Goal: Transaction & Acquisition: Purchase product/service

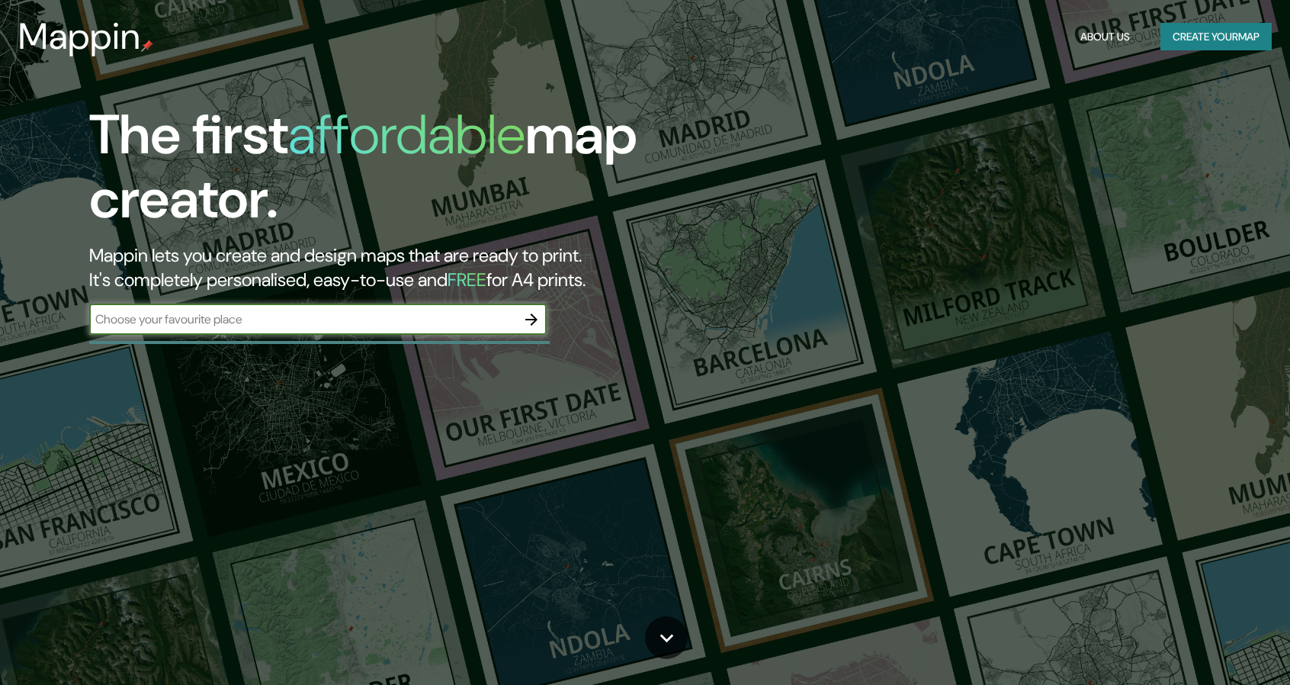
click at [371, 316] on input "text" at bounding box center [302, 319] width 427 height 18
type input "constitucion"
click at [532, 313] on icon "button" at bounding box center [531, 319] width 18 height 18
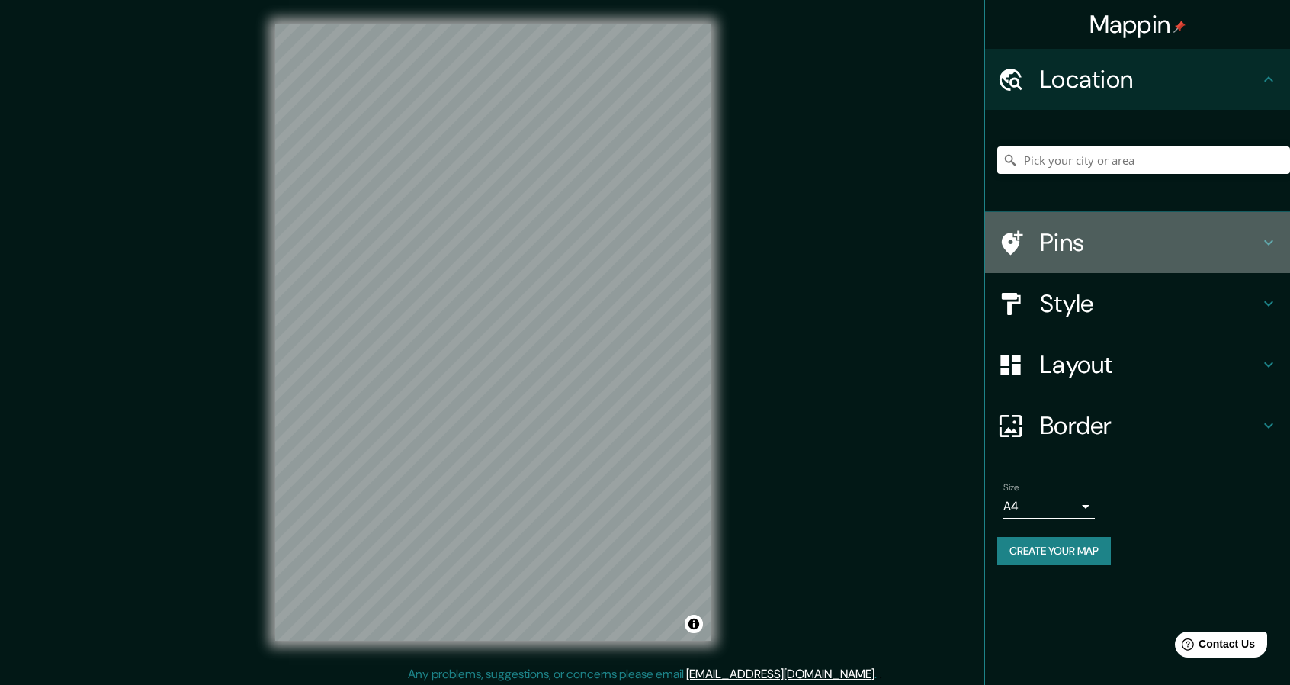
click at [1111, 240] on h4 "Pins" at bounding box center [1150, 242] width 220 height 31
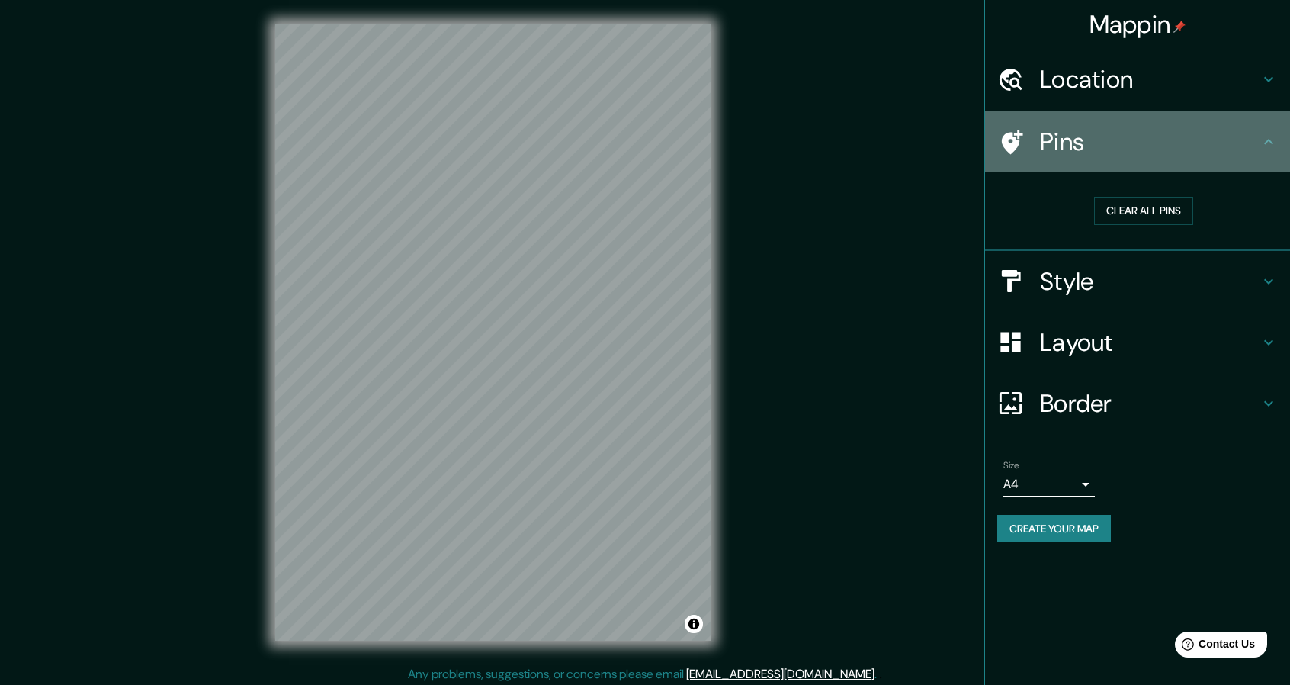
click at [1161, 139] on h4 "Pins" at bounding box center [1150, 142] width 220 height 31
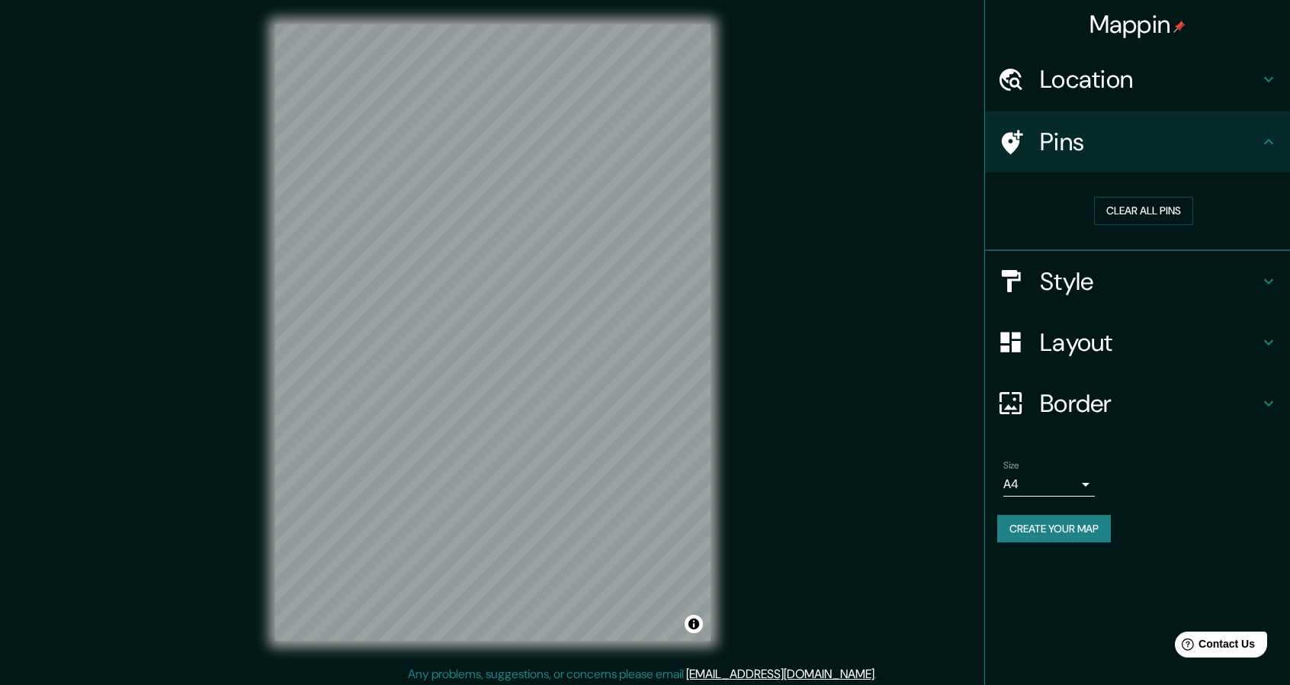
click at [1104, 79] on h4 "Location" at bounding box center [1150, 79] width 220 height 31
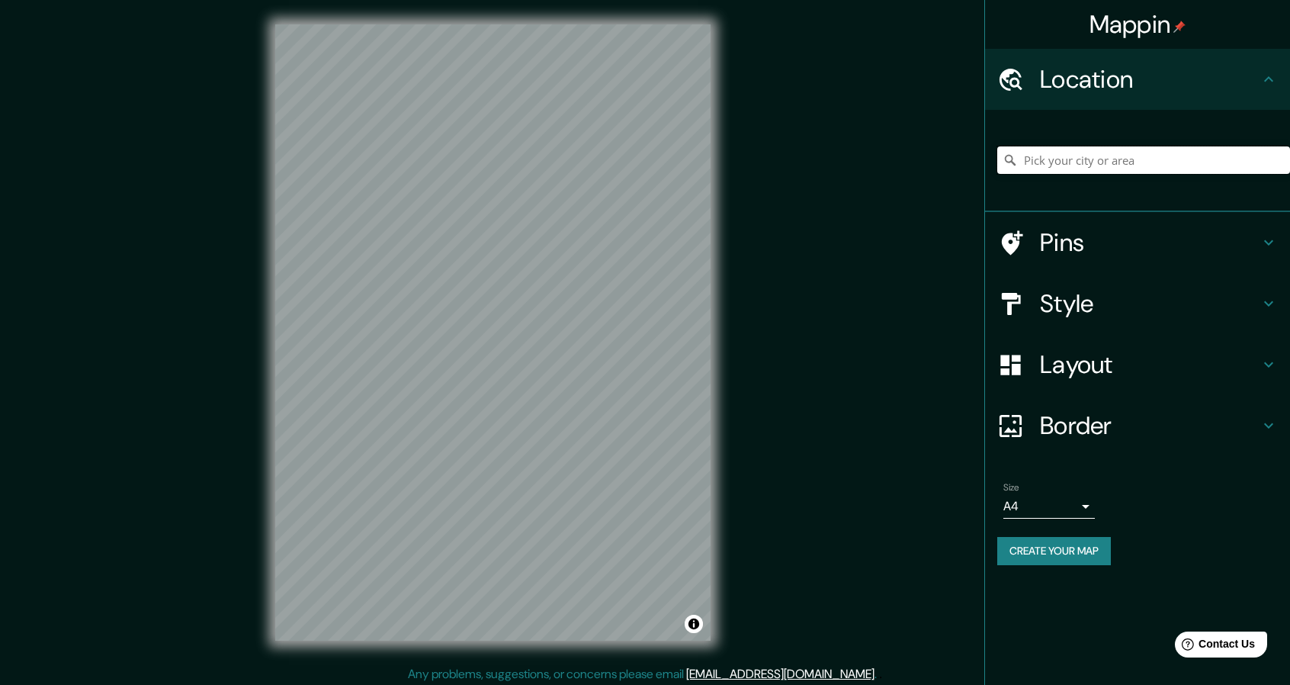
click at [1091, 159] on input "Pick your city or area" at bounding box center [1144, 159] width 293 height 27
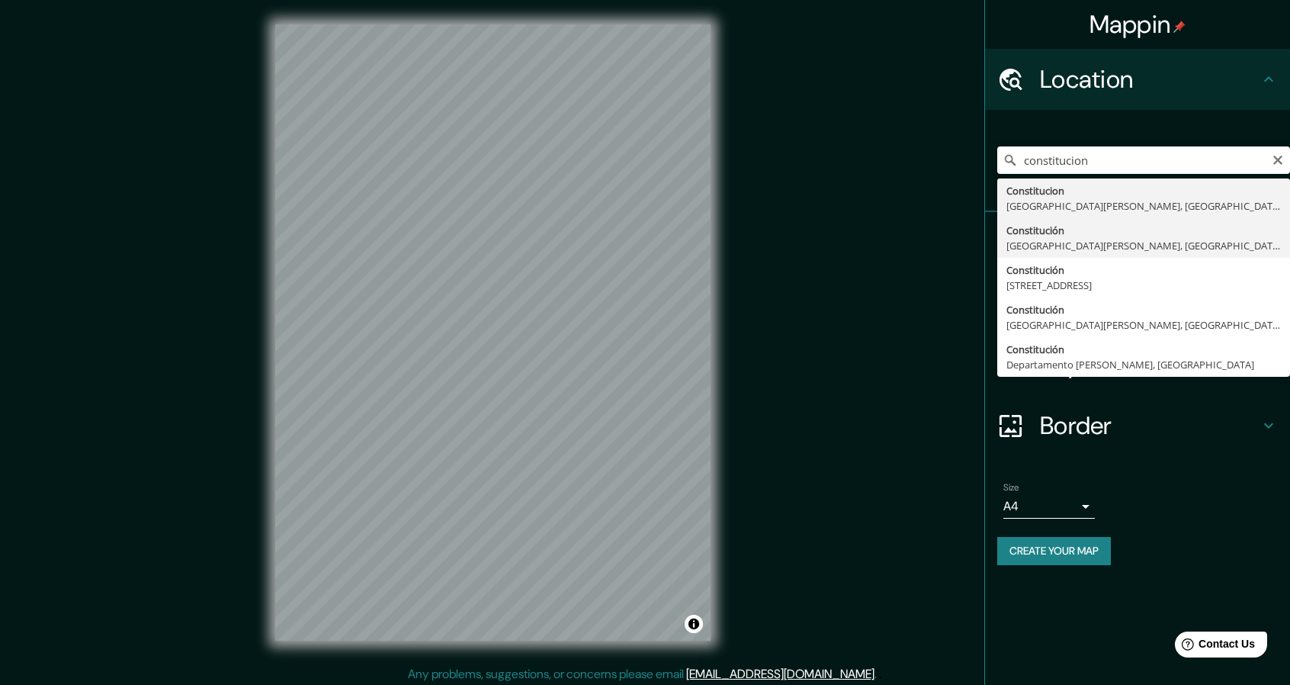
type input "Constitución, Región del Maule, Chile"
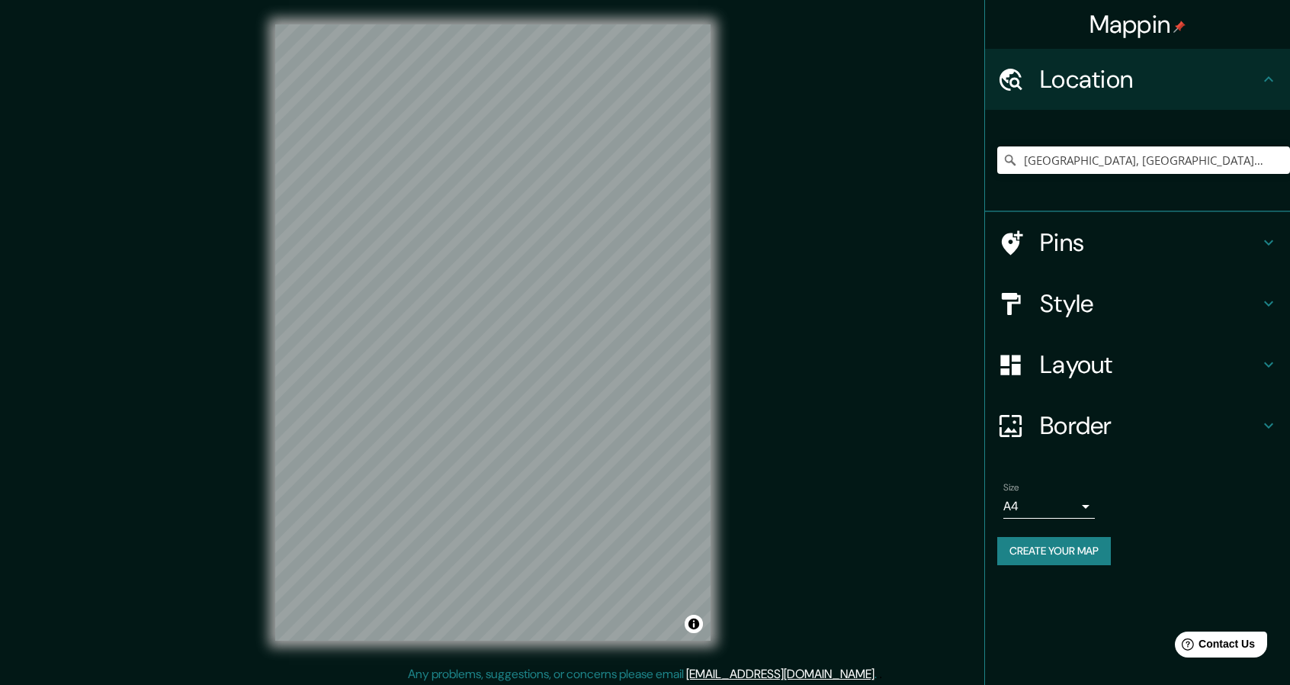
click at [1104, 309] on h4 "Style" at bounding box center [1150, 303] width 220 height 31
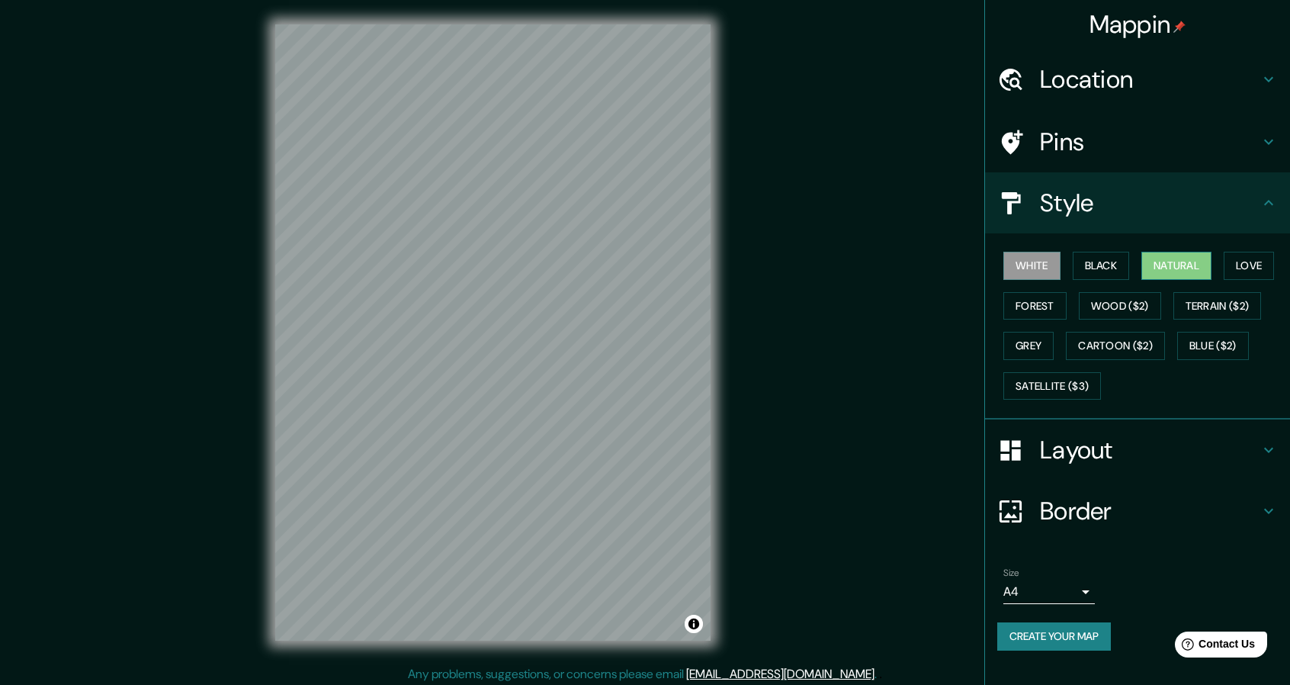
click at [1210, 263] on button "Natural" at bounding box center [1177, 266] width 70 height 28
click at [1284, 264] on div "White Black Natural Love Forest Wood ($2) Terrain ($2) Grey Cartoon ($2) Blue (…" at bounding box center [1144, 326] width 293 height 160
click at [1274, 266] on button "Love" at bounding box center [1249, 266] width 50 height 28
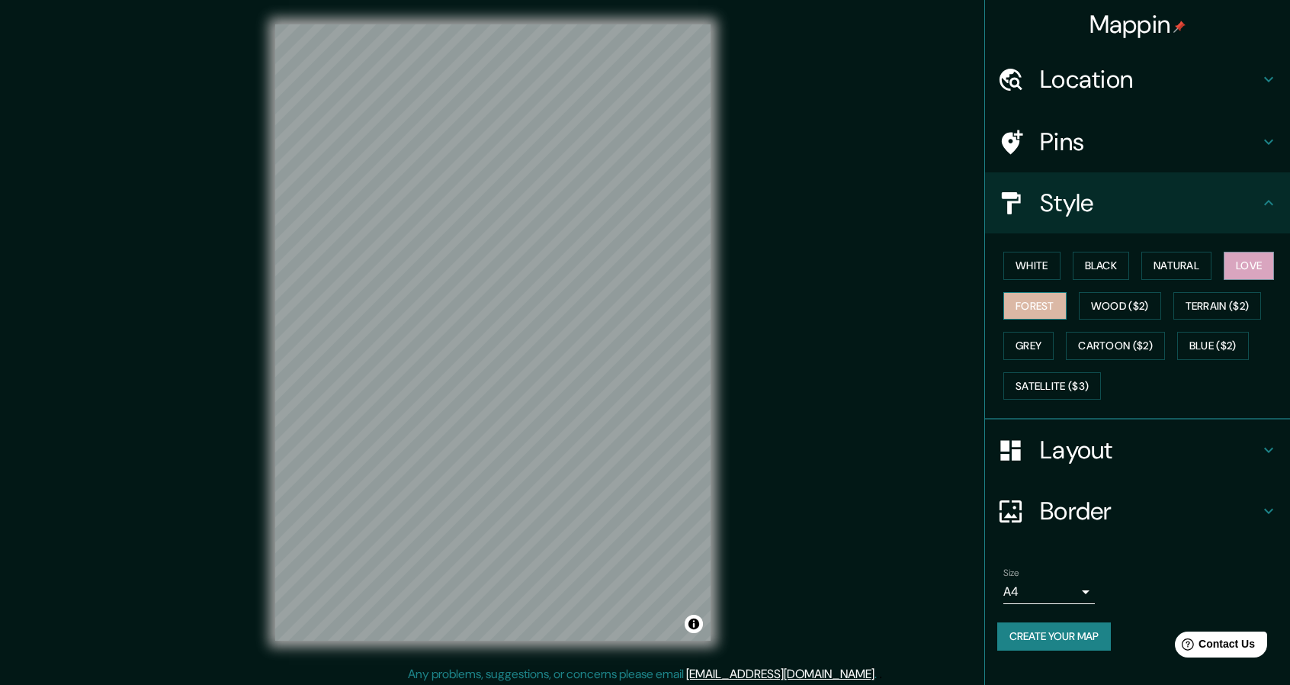
click at [1051, 312] on button "Forest" at bounding box center [1035, 306] width 63 height 28
click at [1123, 304] on button "Wood ($2)" at bounding box center [1120, 306] width 82 height 28
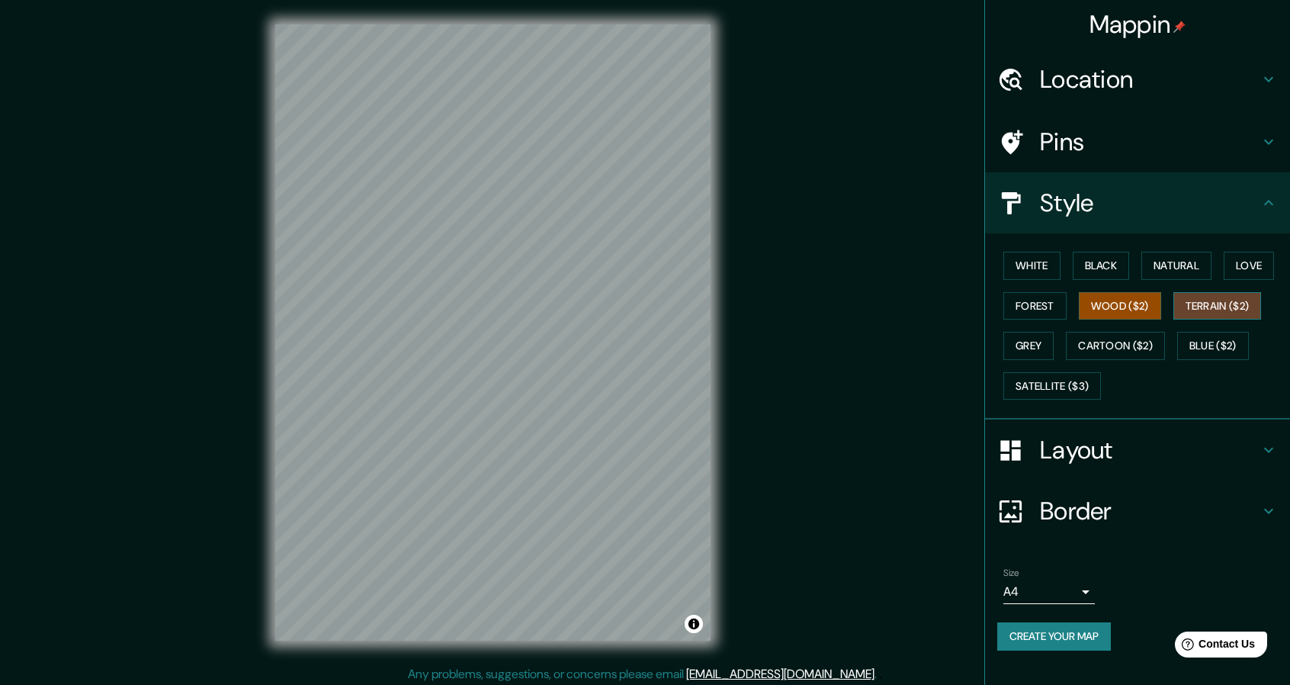
click at [1256, 312] on button "Terrain ($2)" at bounding box center [1218, 306] width 88 height 28
click at [1049, 343] on button "Grey" at bounding box center [1029, 346] width 50 height 28
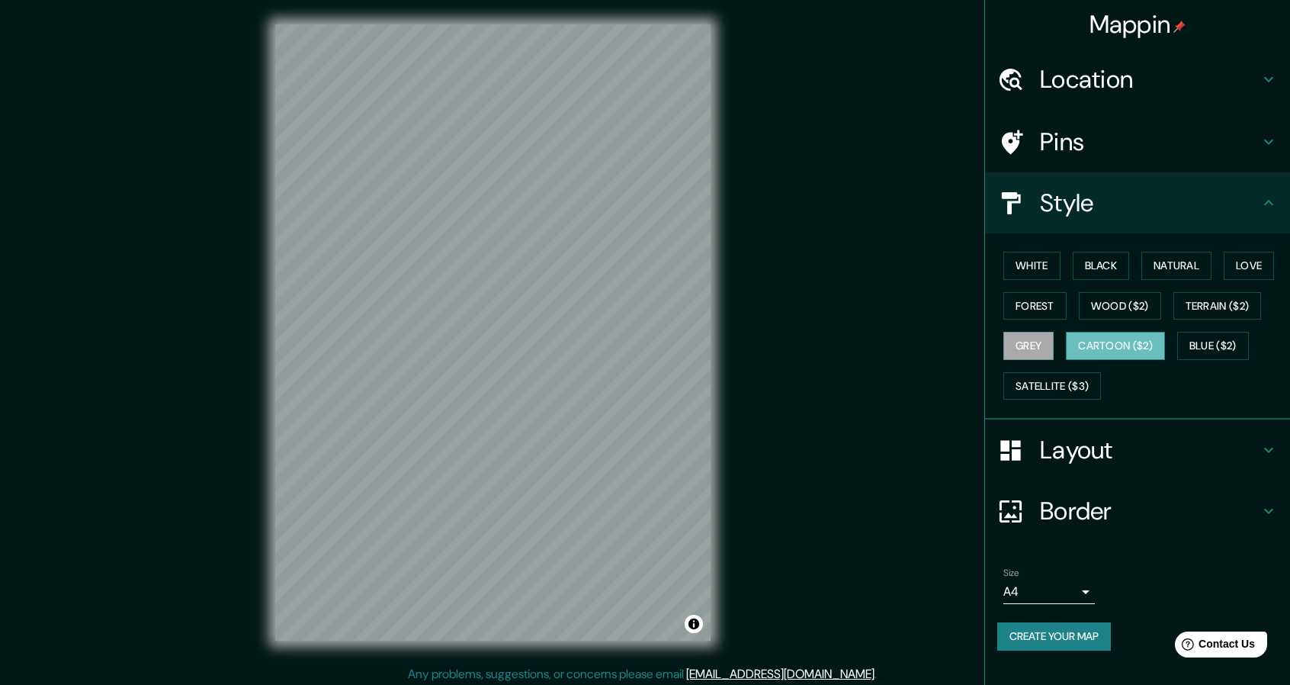
click at [1123, 342] on button "Cartoon ($2)" at bounding box center [1115, 346] width 99 height 28
click at [1204, 339] on button "Blue ($2)" at bounding box center [1213, 346] width 72 height 28
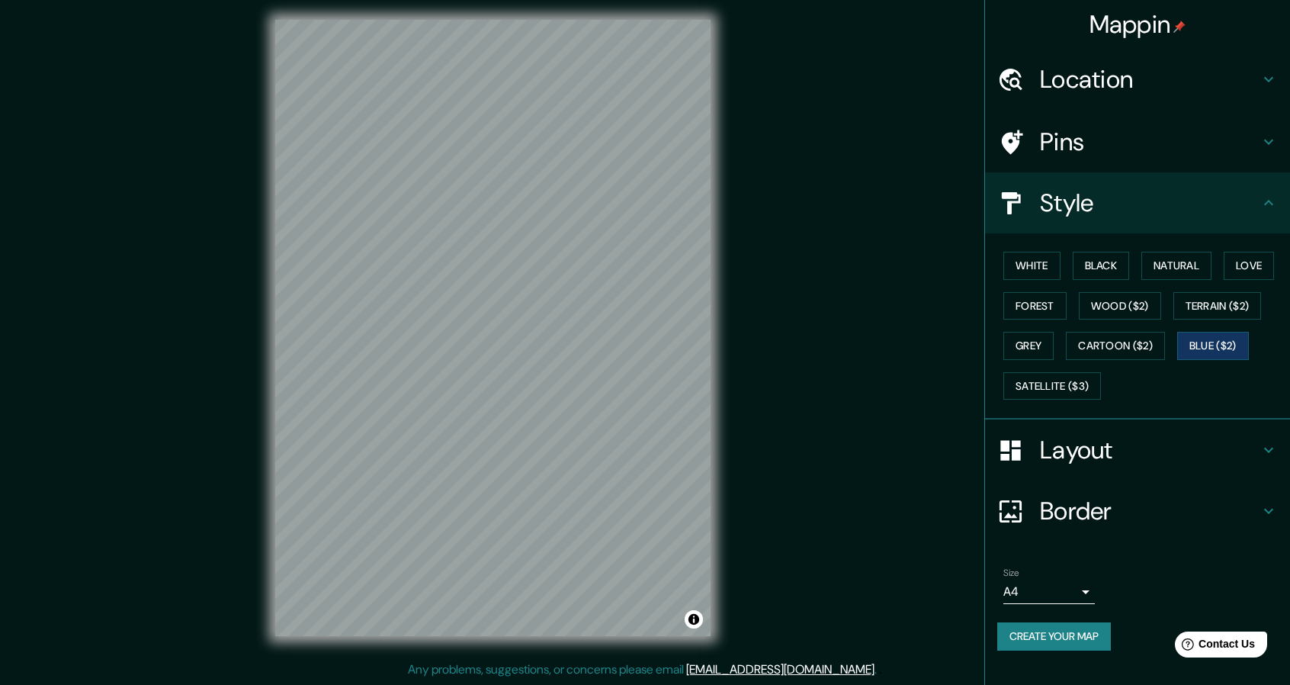
click at [1075, 638] on button "Create your map" at bounding box center [1055, 636] width 114 height 28
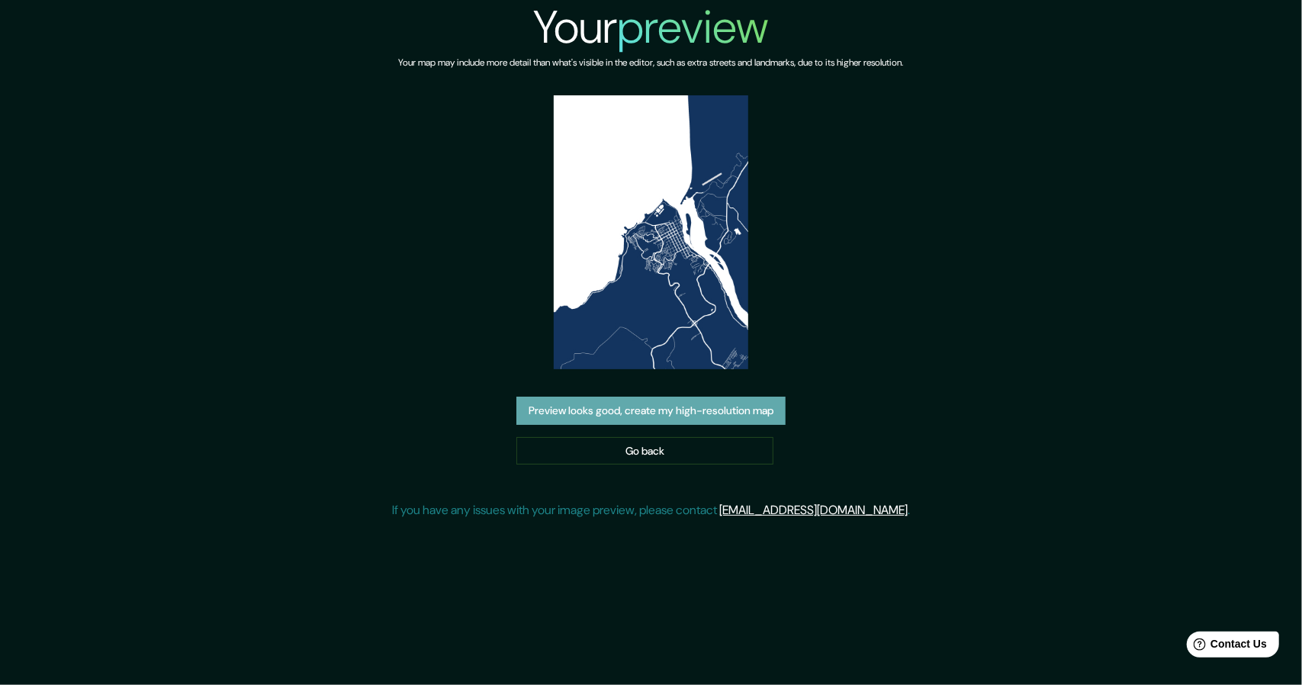
click at [709, 403] on button "Preview looks good, create my high-resolution map" at bounding box center [650, 411] width 269 height 28
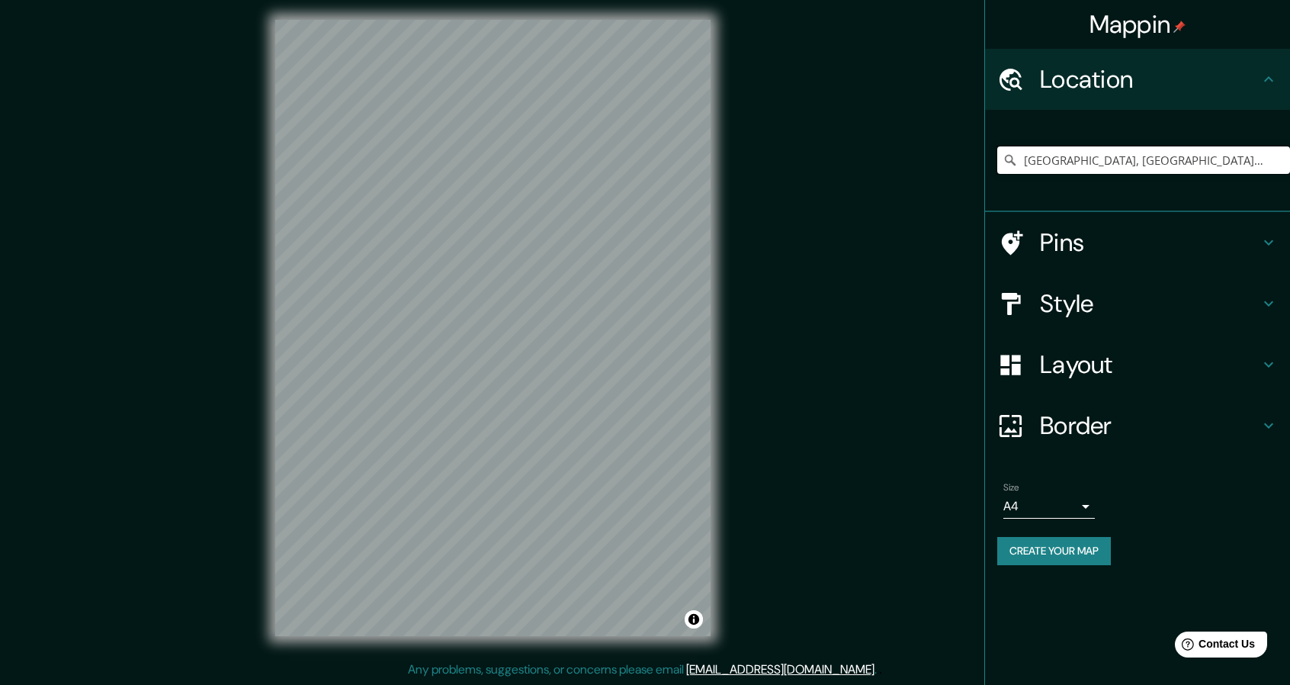
click at [1199, 156] on input "[GEOGRAPHIC_DATA], [GEOGRAPHIC_DATA][PERSON_NAME], [GEOGRAPHIC_DATA]" at bounding box center [1144, 159] width 293 height 27
click at [1231, 153] on input "[GEOGRAPHIC_DATA], [GEOGRAPHIC_DATA][PERSON_NAME], [GEOGRAPHIC_DATA]" at bounding box center [1144, 159] width 293 height 27
click at [1231, 161] on input "Constitución, Región del Maule, Chile" at bounding box center [1144, 159] width 293 height 27
drag, startPoint x: 1231, startPoint y: 161, endPoint x: 952, endPoint y: 175, distance: 279.5
click at [952, 175] on div "Mappin Location Constitución, Región del Maule, Chile Pins Style Layout Border …" at bounding box center [645, 339] width 1290 height 689
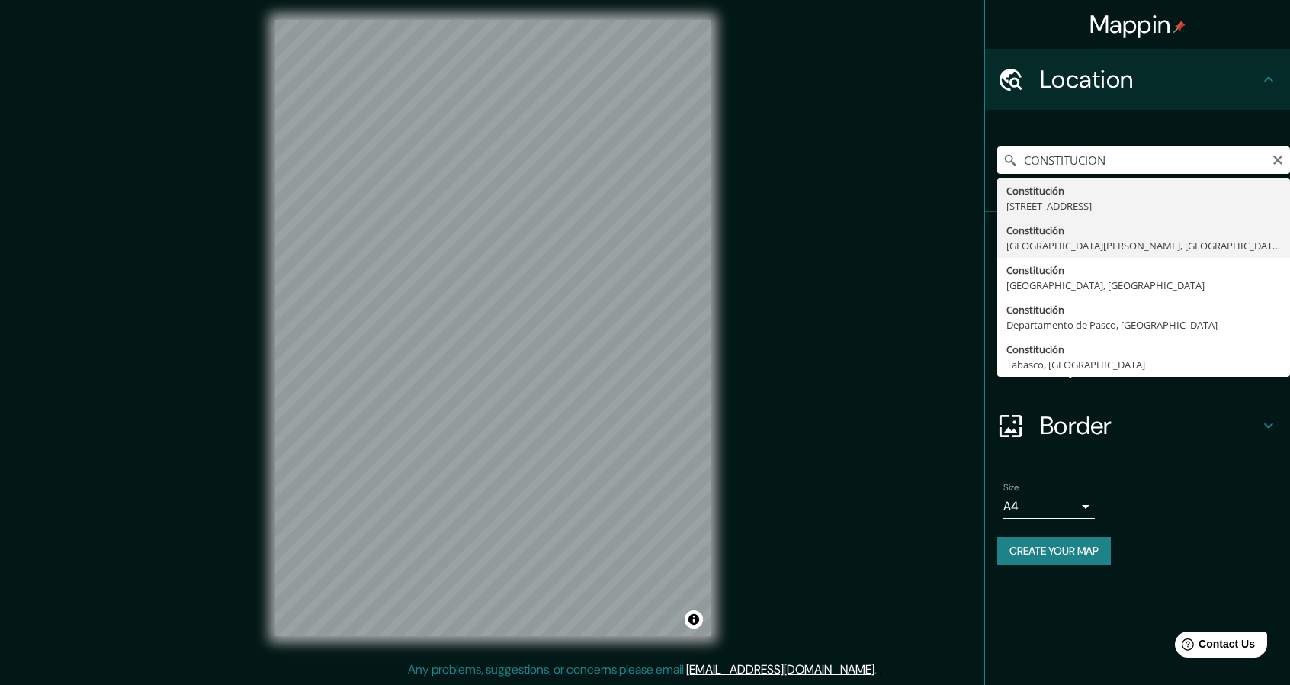
type input "Constitución, Región del Maule, Chile"
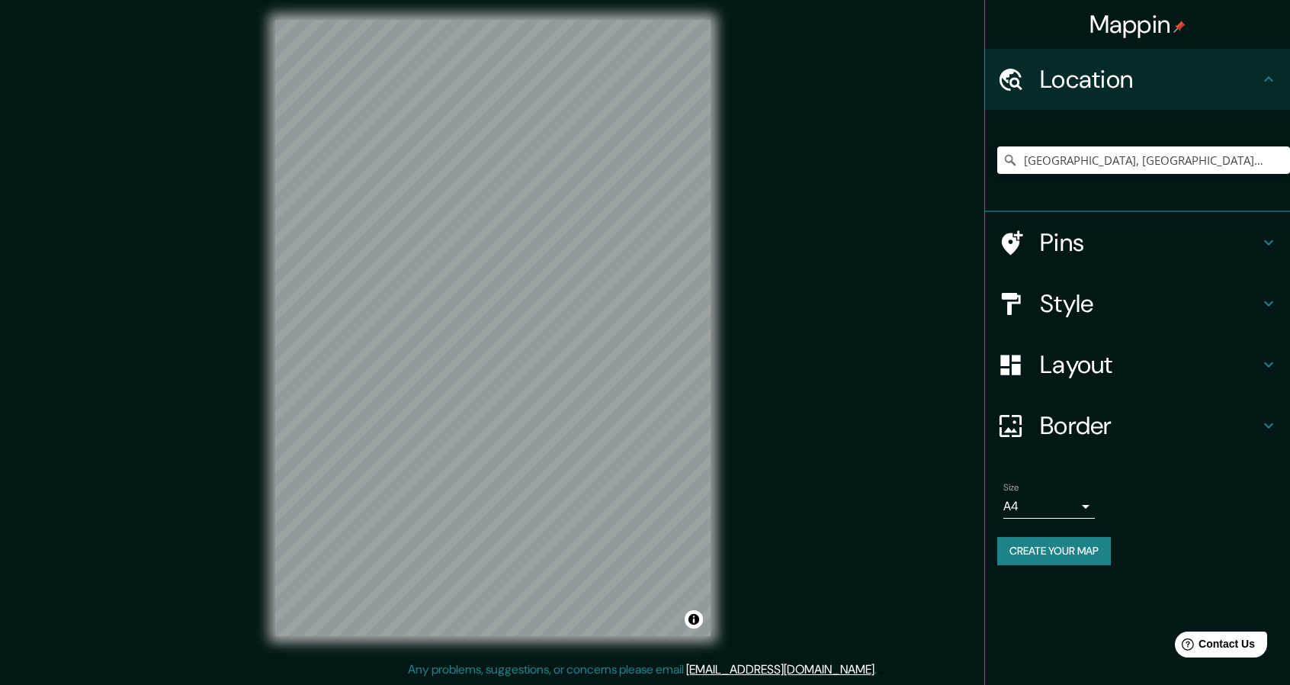
click at [1103, 298] on h4 "Style" at bounding box center [1150, 303] width 220 height 31
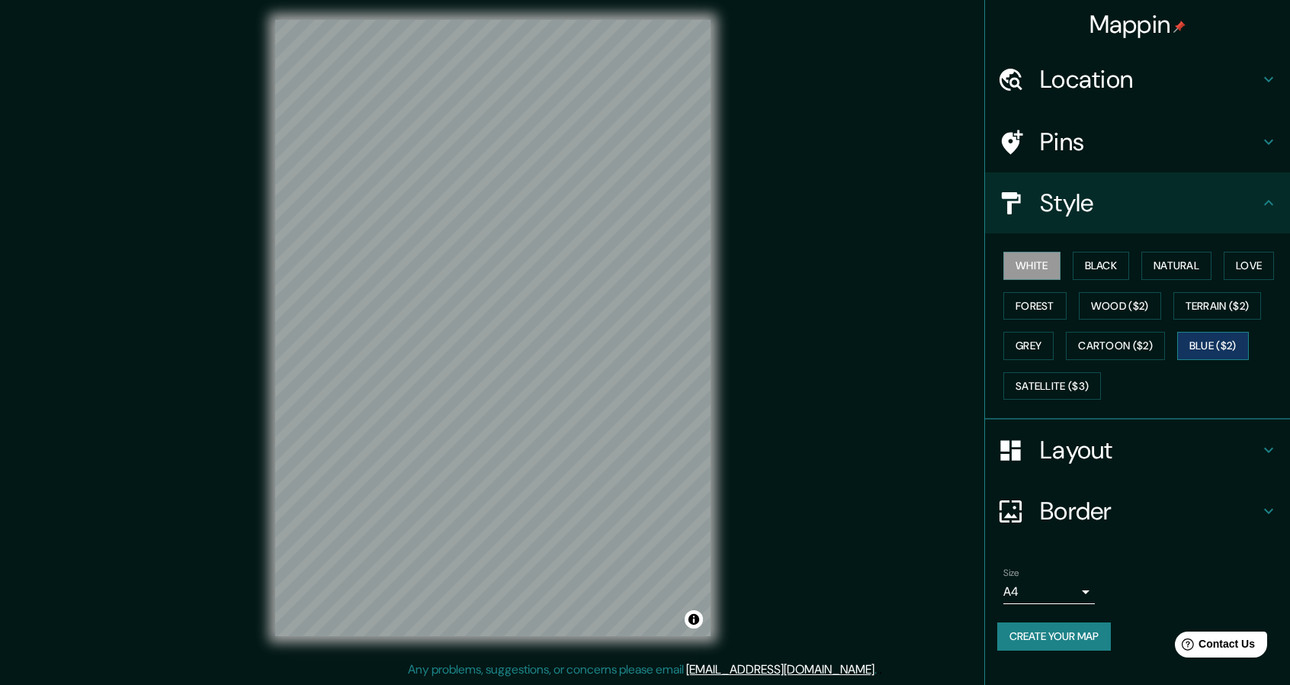
click at [1206, 339] on button "Blue ($2)" at bounding box center [1213, 346] width 72 height 28
click at [1104, 451] on h4 "Layout" at bounding box center [1150, 450] width 220 height 31
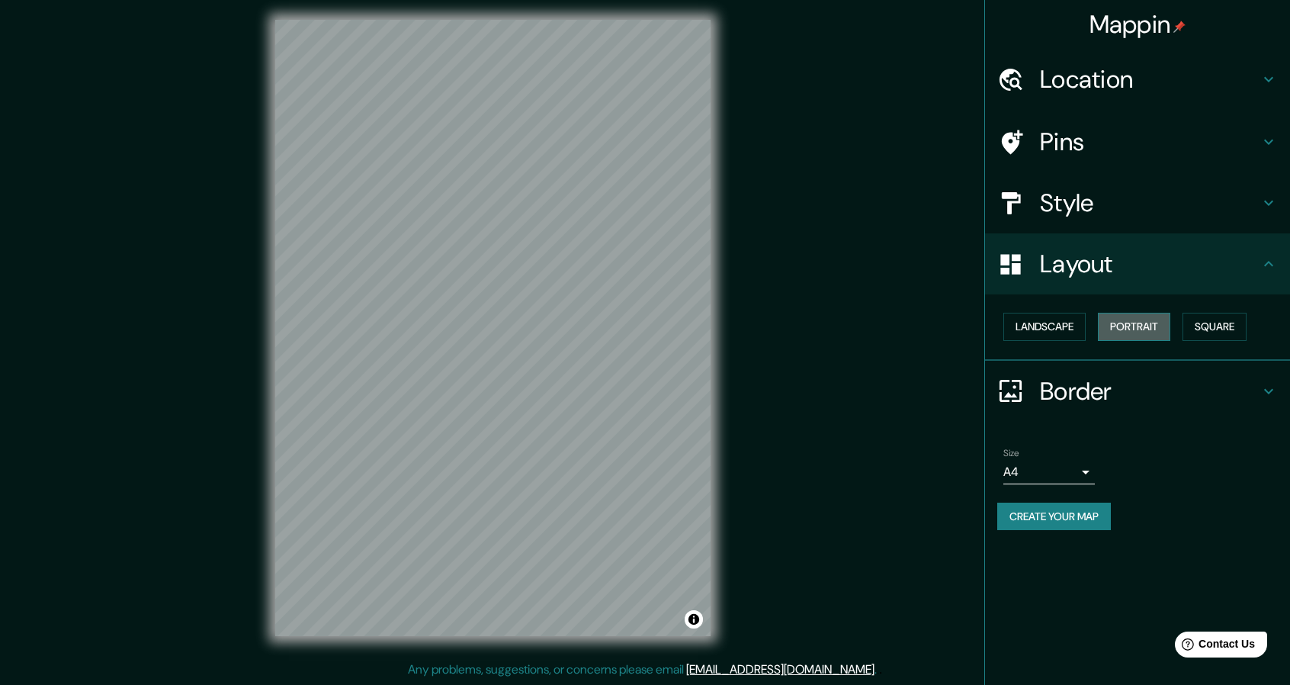
click at [1131, 322] on button "Portrait" at bounding box center [1134, 327] width 72 height 28
click at [1062, 327] on button "Landscape" at bounding box center [1045, 327] width 82 height 28
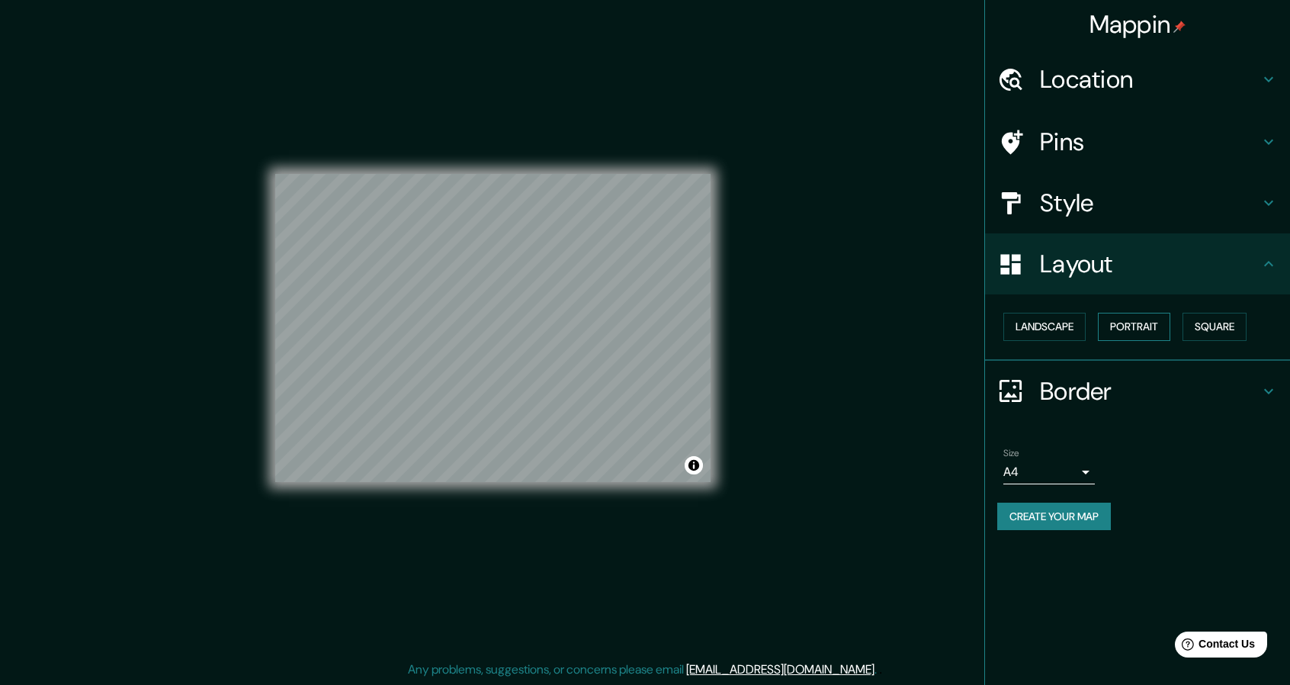
click at [1141, 324] on button "Portrait" at bounding box center [1134, 327] width 72 height 28
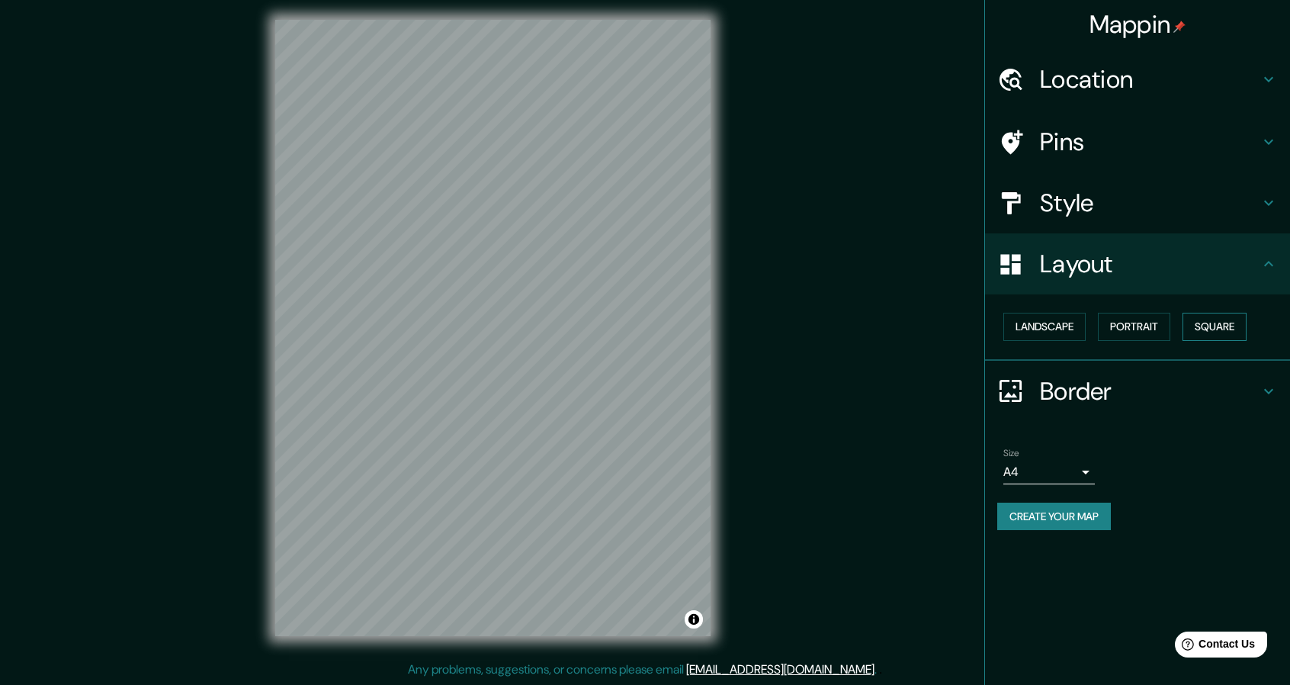
click at [1206, 324] on button "Square" at bounding box center [1215, 327] width 64 height 28
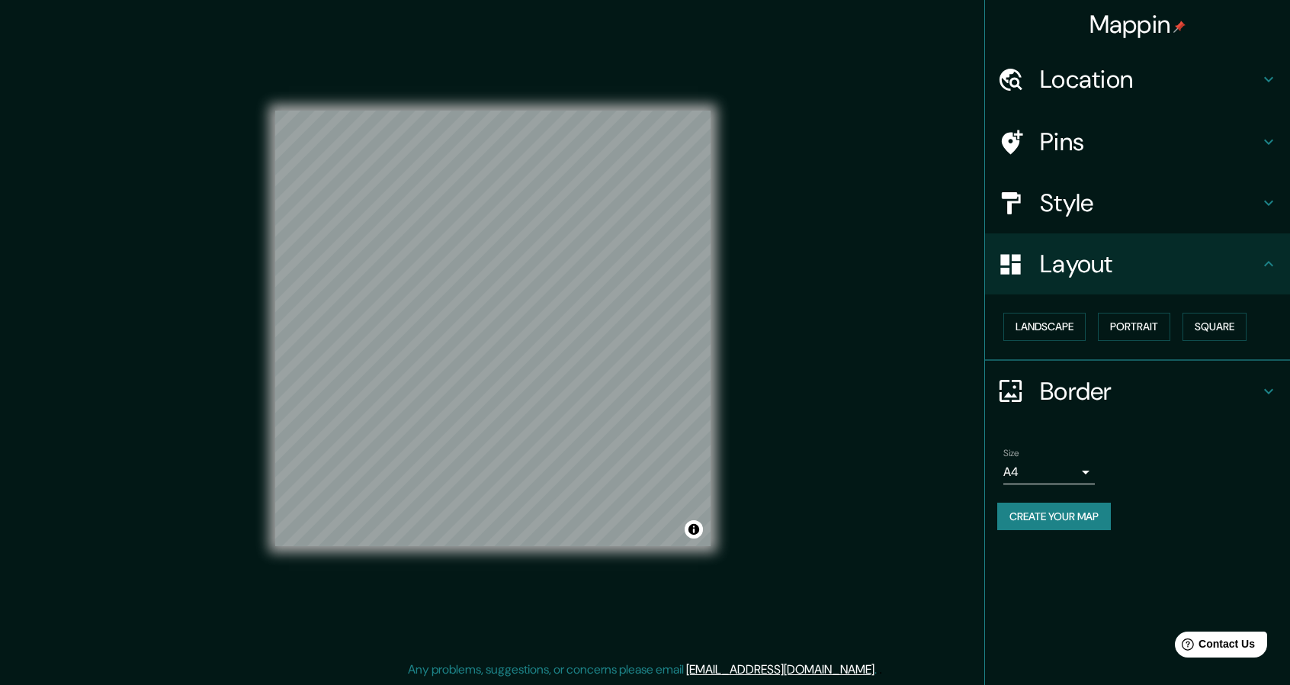
click at [819, 246] on div "Mappin Location Constitución, Región del Maule, Chile Pins Style Layout Landsca…" at bounding box center [645, 339] width 1290 height 689
click at [1123, 192] on h4 "Style" at bounding box center [1150, 203] width 220 height 31
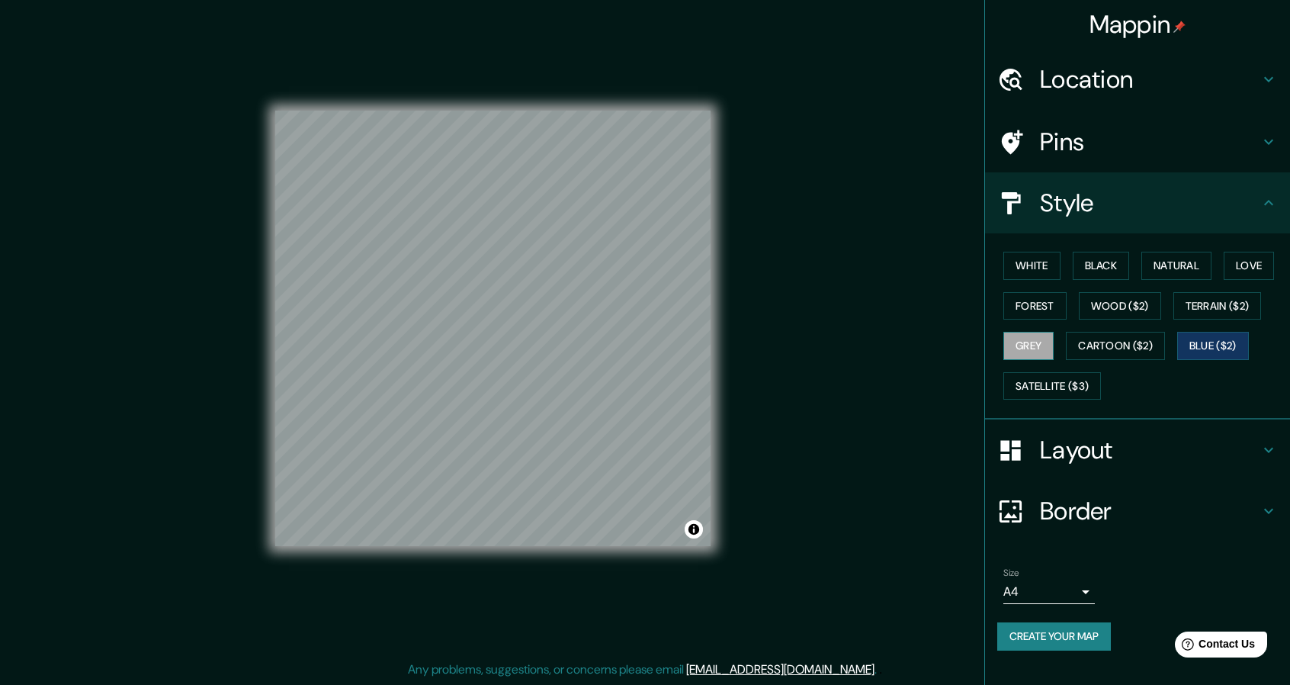
click at [1030, 349] on button "Grey" at bounding box center [1029, 346] width 50 height 28
click at [1136, 198] on h4 "Style" at bounding box center [1150, 203] width 220 height 31
click at [1149, 147] on h4 "Pins" at bounding box center [1150, 142] width 220 height 31
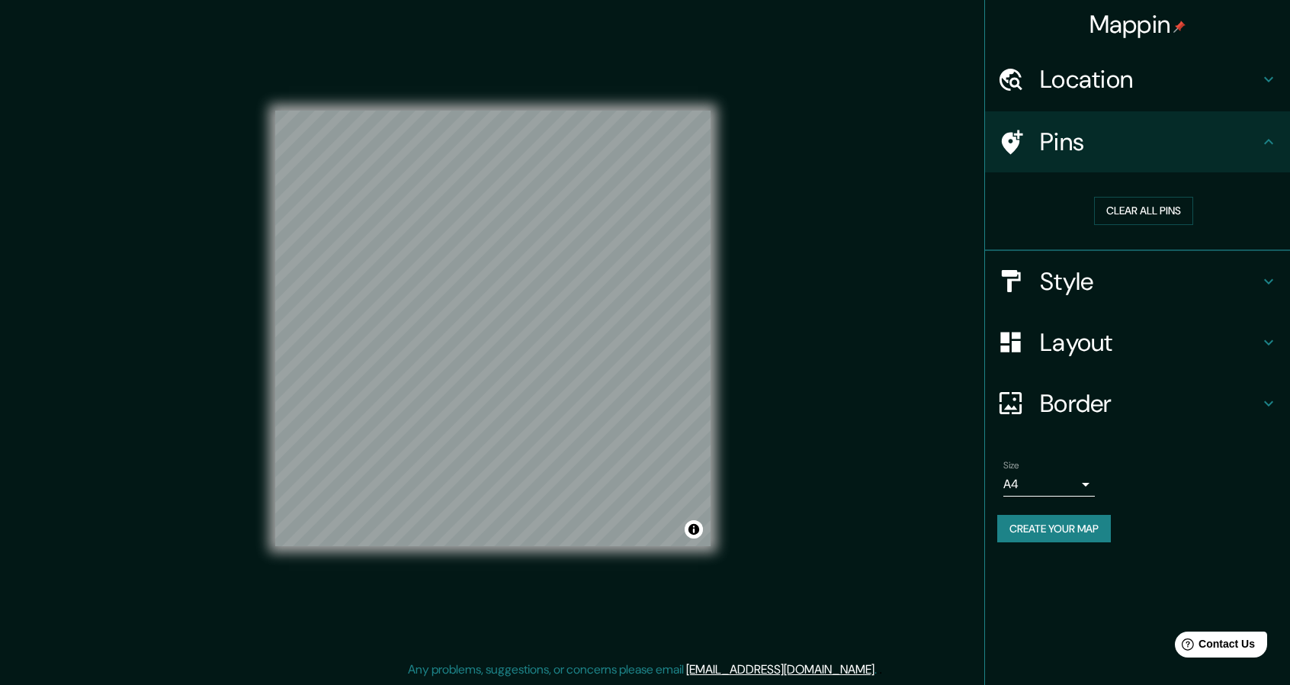
click at [1150, 86] on h4 "Location" at bounding box center [1150, 79] width 220 height 31
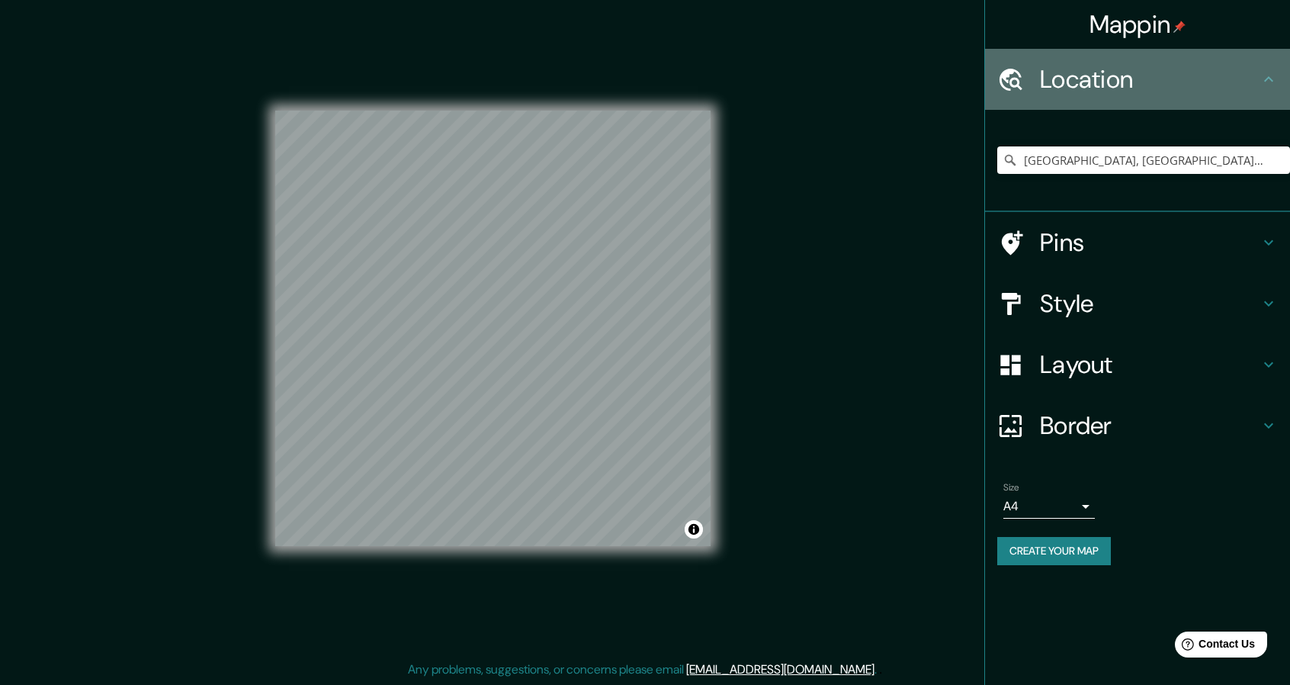
click at [1145, 92] on h4 "Location" at bounding box center [1150, 79] width 220 height 31
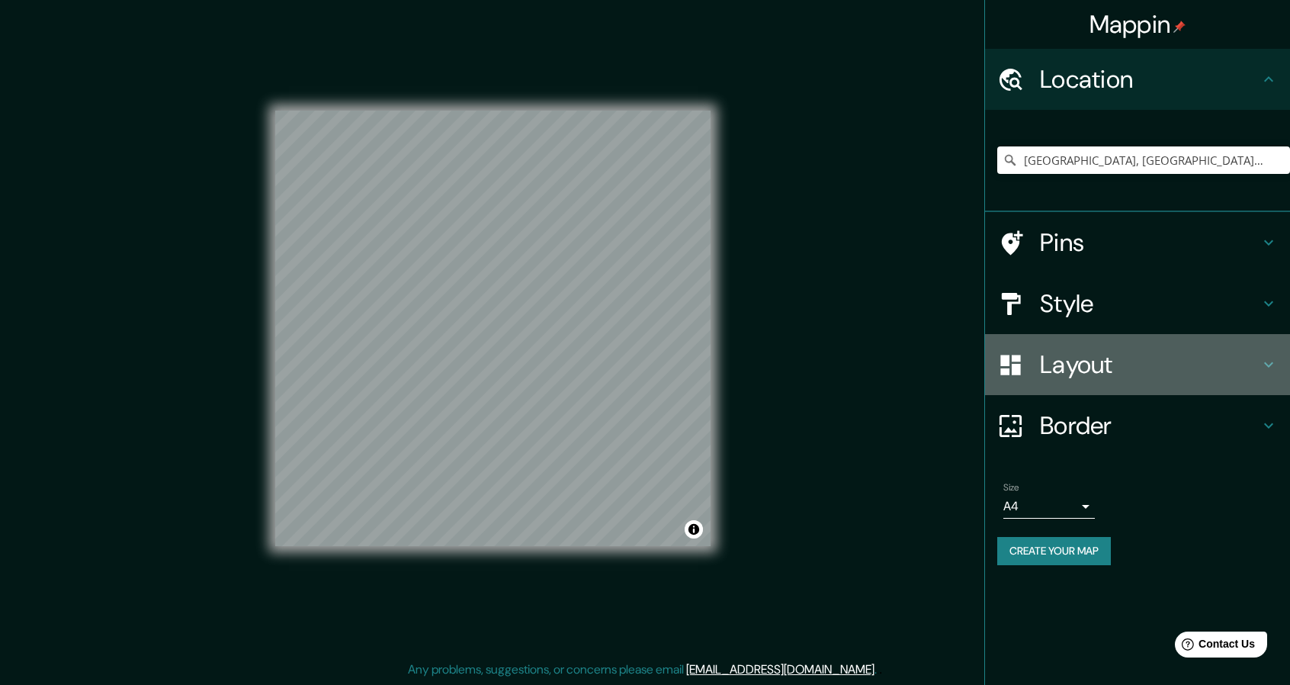
click at [1116, 358] on h4 "Layout" at bounding box center [1150, 364] width 220 height 31
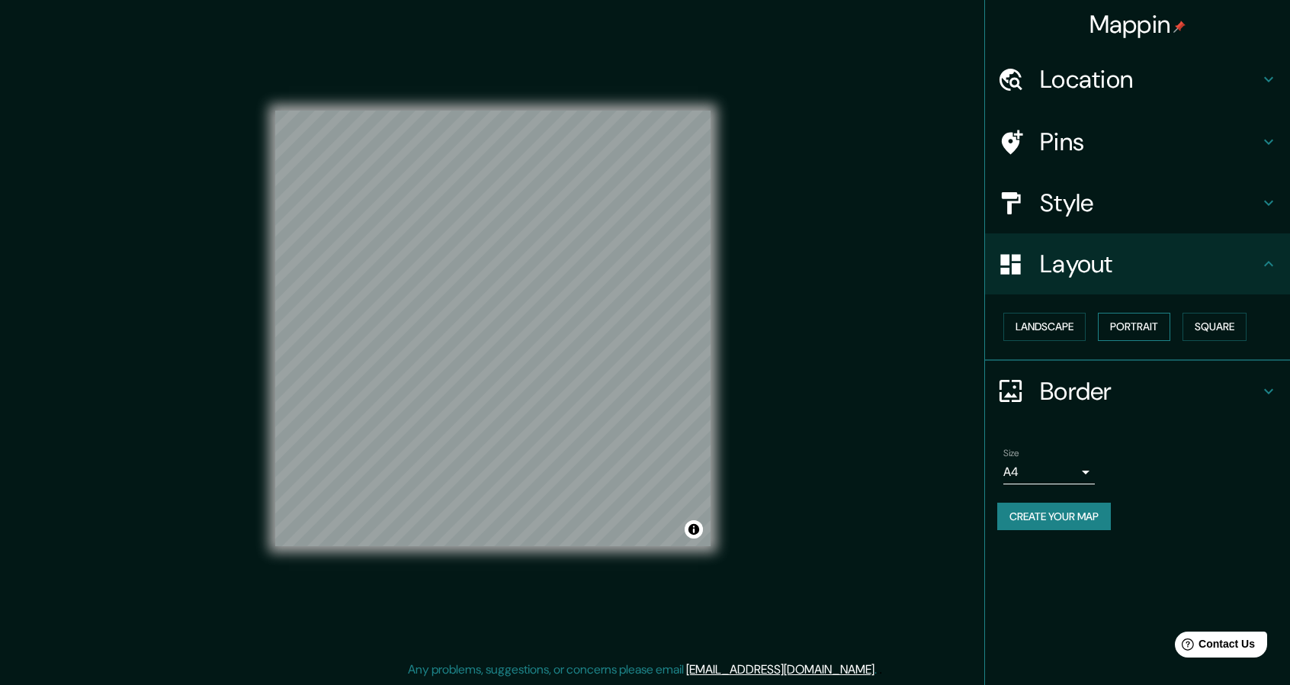
click at [1126, 326] on button "Portrait" at bounding box center [1134, 327] width 72 height 28
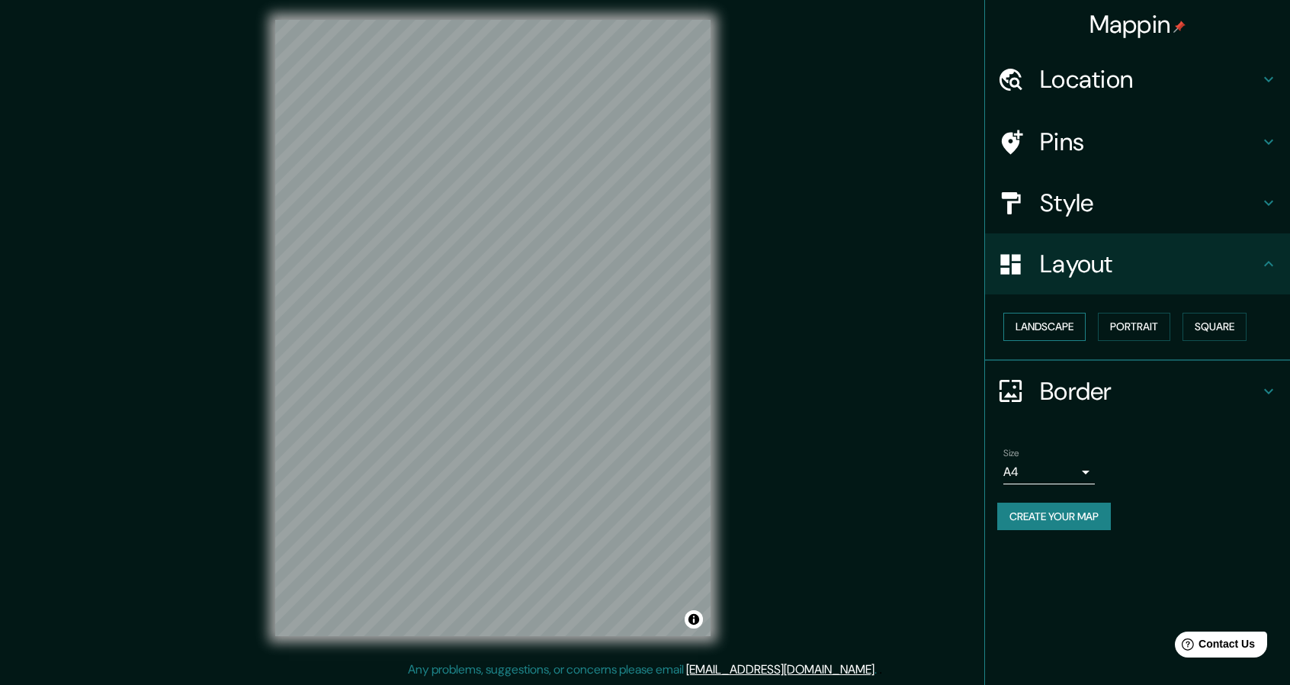
click at [1071, 328] on button "Landscape" at bounding box center [1045, 327] width 82 height 28
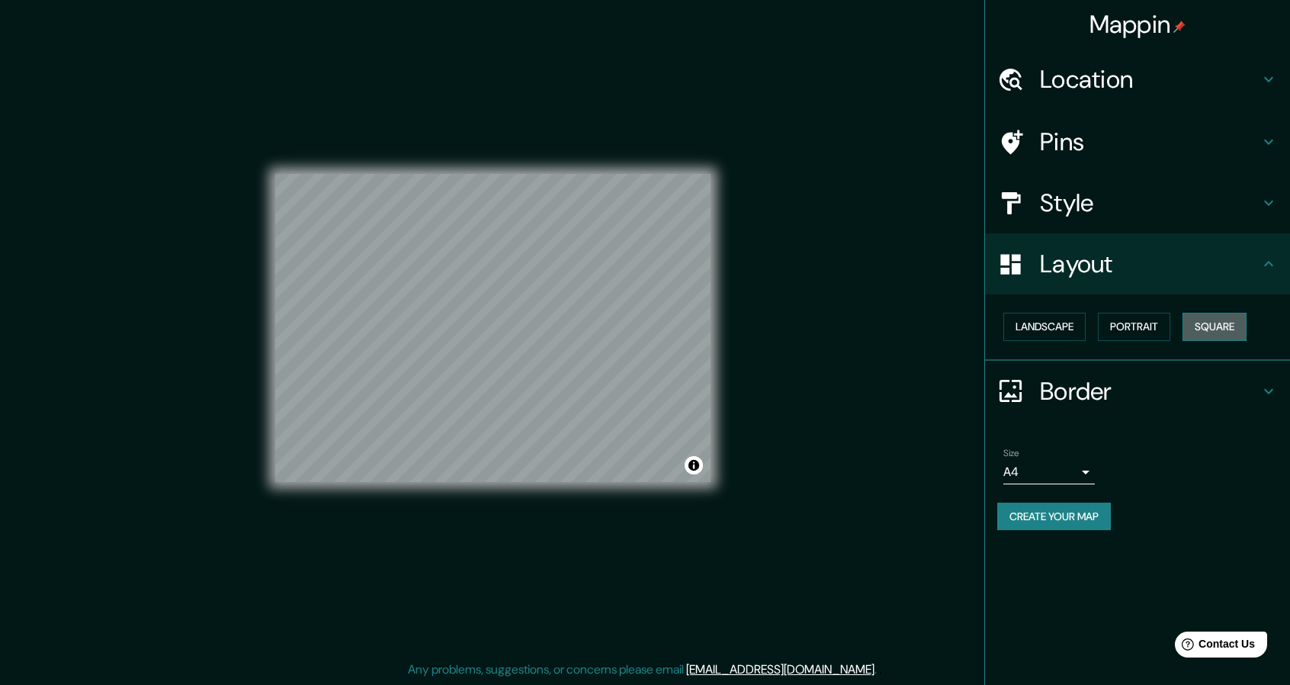
click at [1223, 329] on button "Square" at bounding box center [1215, 327] width 64 height 28
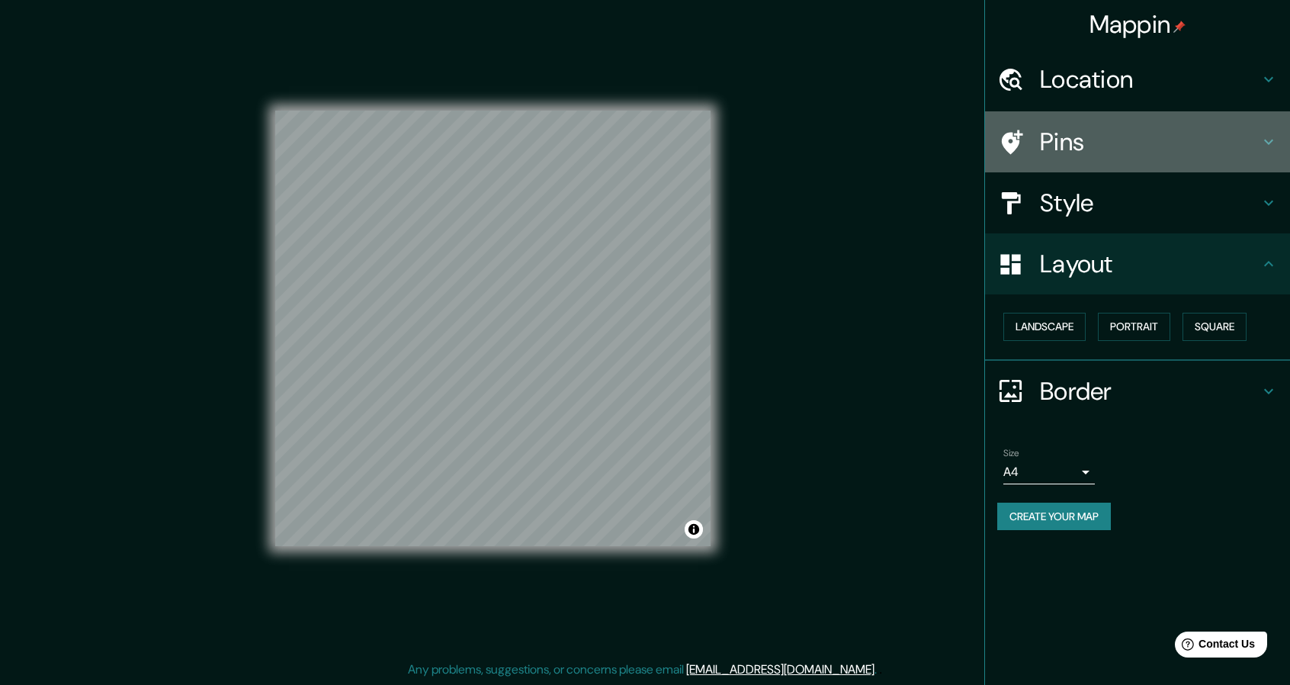
click at [1123, 151] on h4 "Pins" at bounding box center [1150, 142] width 220 height 31
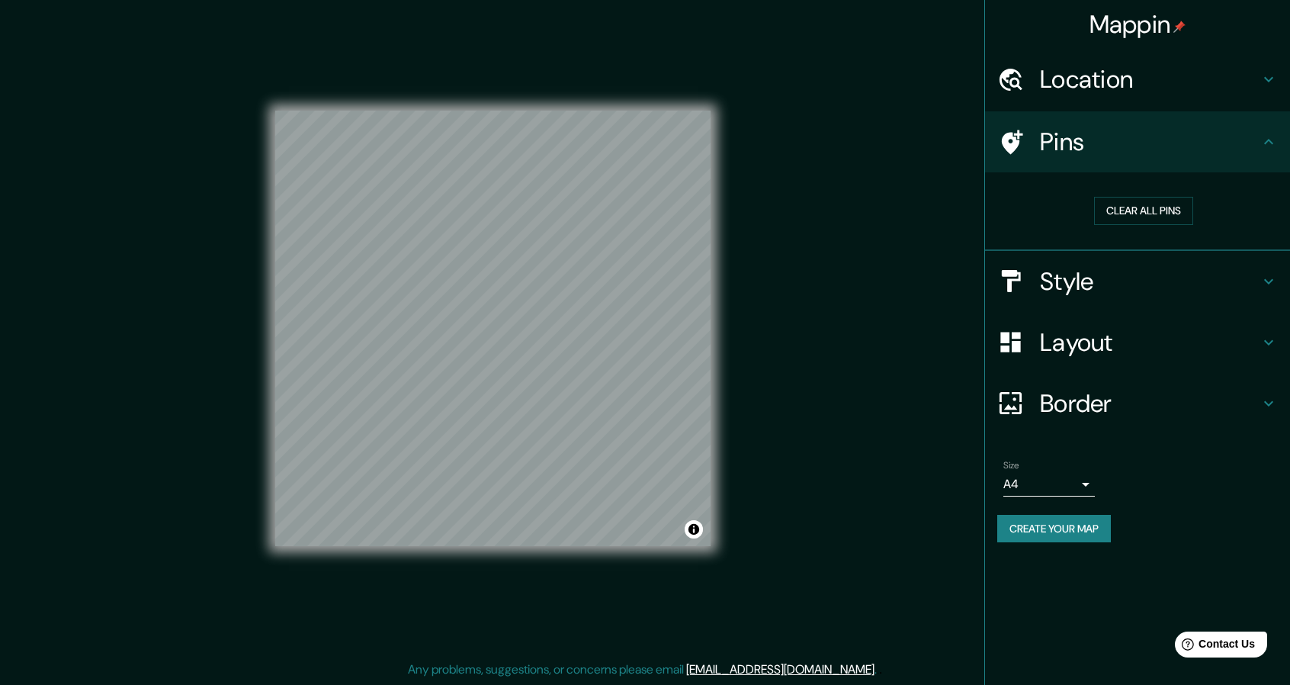
click at [1118, 85] on h4 "Location" at bounding box center [1150, 79] width 220 height 31
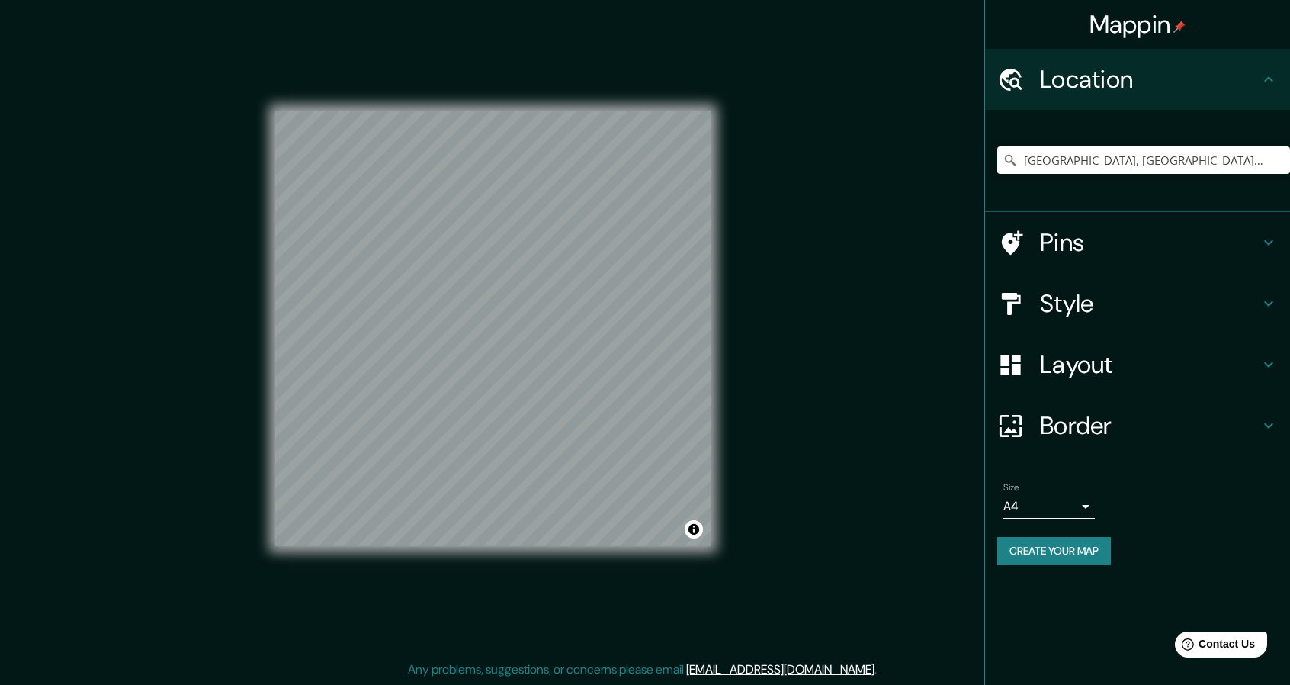
click at [1092, 310] on h4 "Style" at bounding box center [1150, 303] width 220 height 31
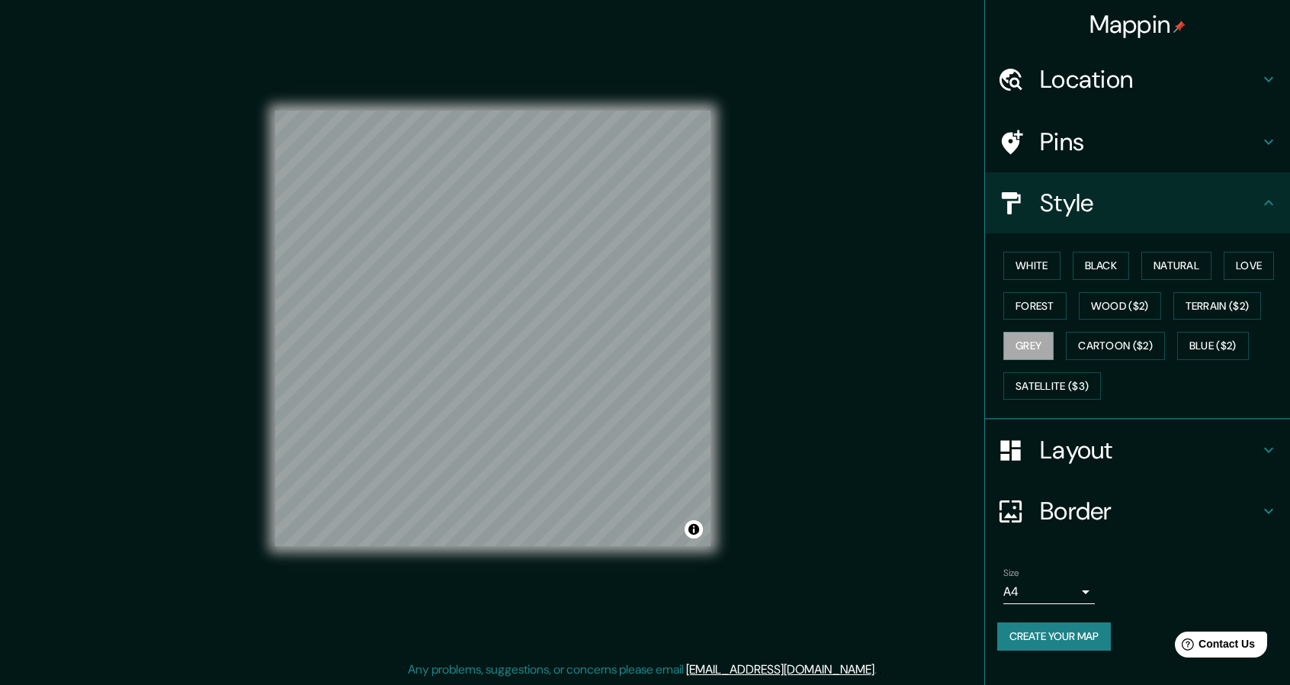
click at [1102, 194] on h4 "Style" at bounding box center [1150, 203] width 220 height 31
click at [1081, 626] on button "Create your map" at bounding box center [1055, 636] width 114 height 28
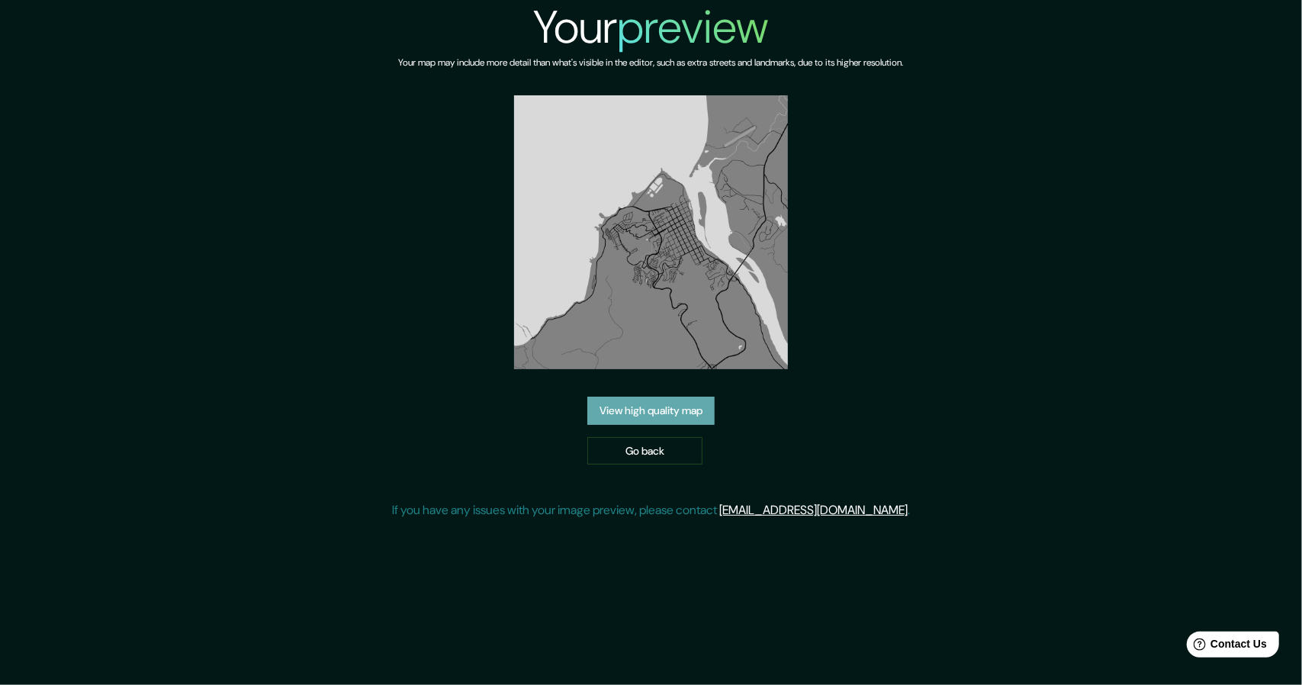
click at [657, 411] on link "View high quality map" at bounding box center [650, 411] width 127 height 28
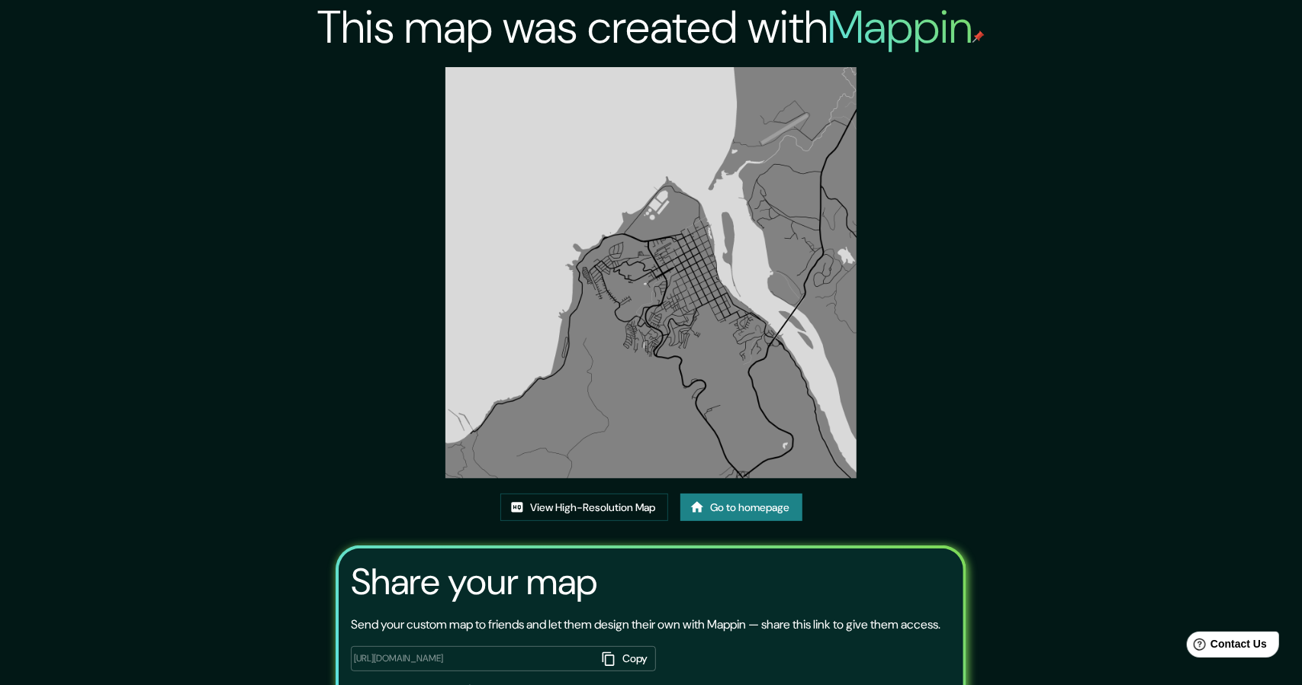
click at [614, 646] on button "Copy" at bounding box center [625, 658] width 59 height 25
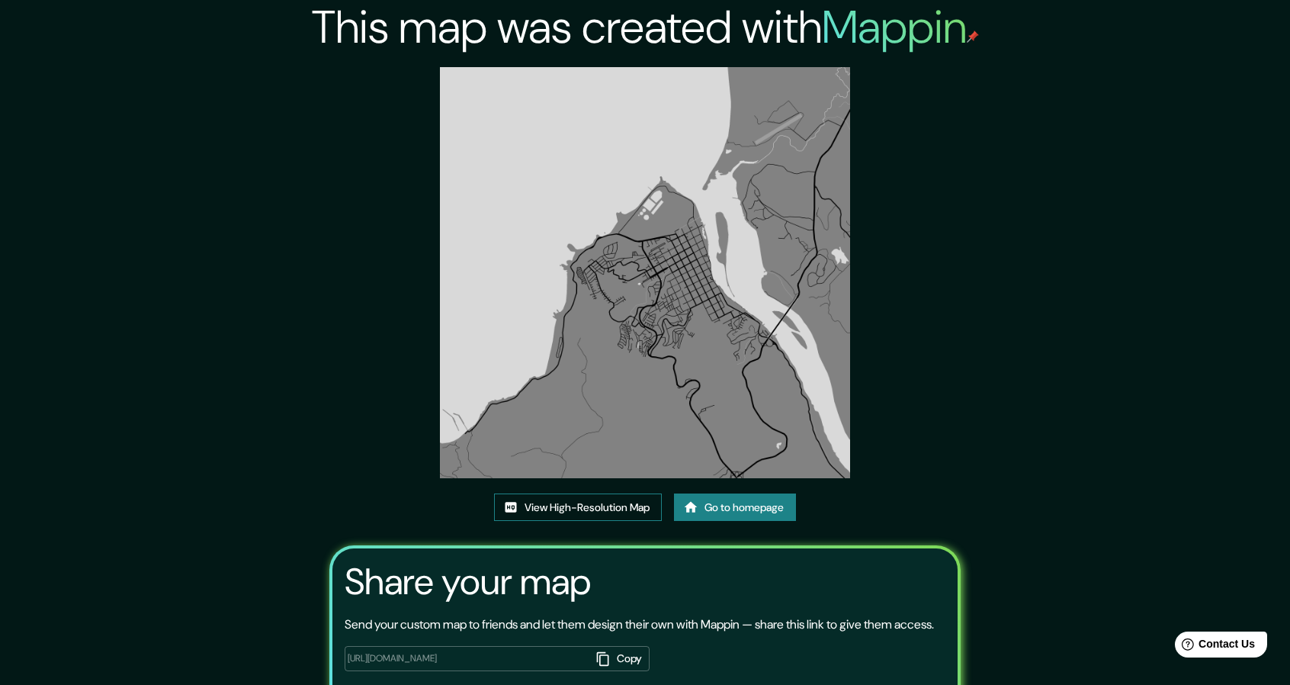
click at [636, 506] on link "View High-Resolution Map" at bounding box center [578, 507] width 168 height 28
click at [1068, 137] on div "This map was created with Mappin View High-Resolution Map Go to homepage Share …" at bounding box center [645, 387] width 1290 height 774
drag, startPoint x: 302, startPoint y: 5, endPoint x: 307, endPoint y: -1, distance: 8.1
